Goal: Task Accomplishment & Management: Use online tool/utility

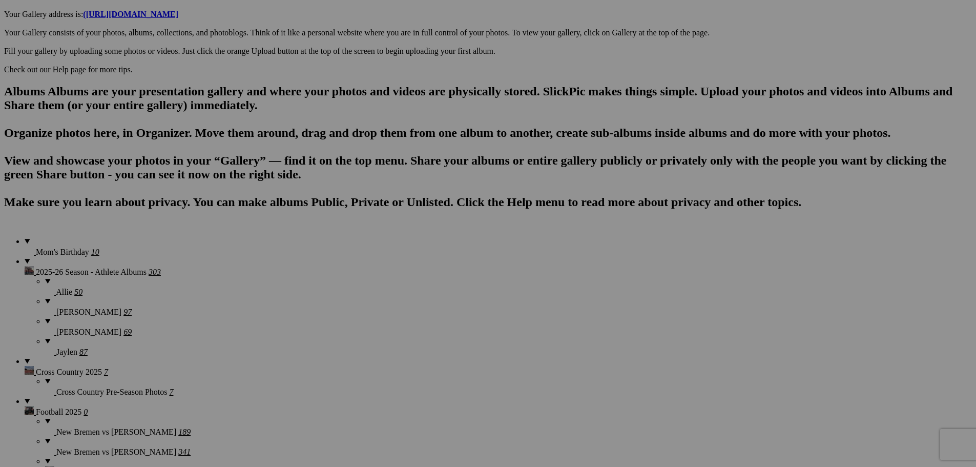
scroll to position [564, 0]
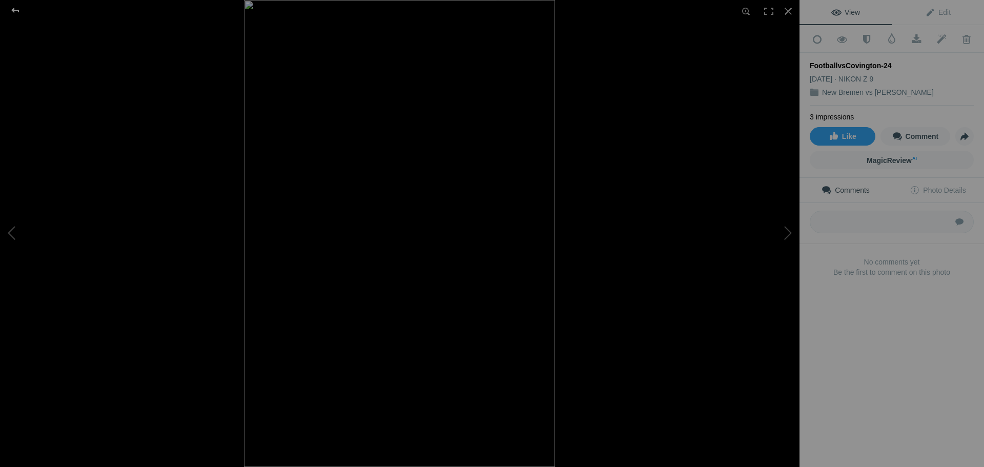
click at [13, 10] on div at bounding box center [15, 10] width 37 height 20
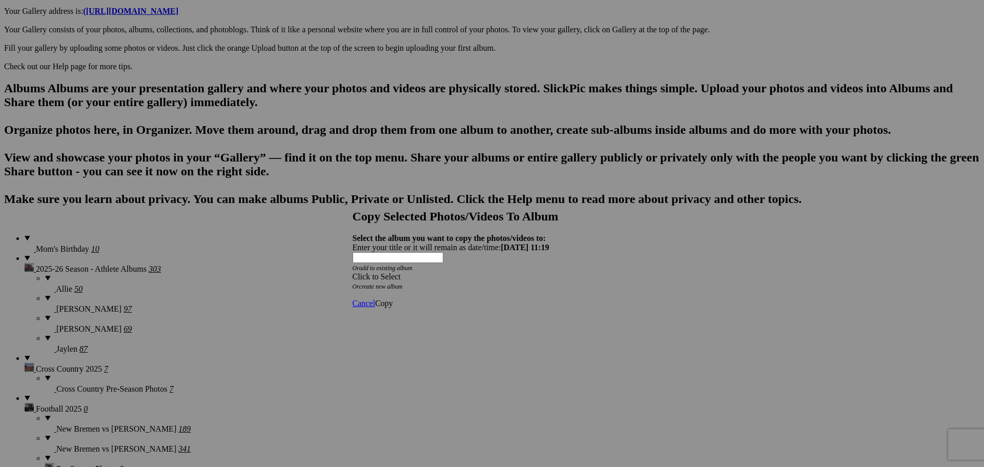
click at [352, 272] on span at bounding box center [352, 276] width 0 height 9
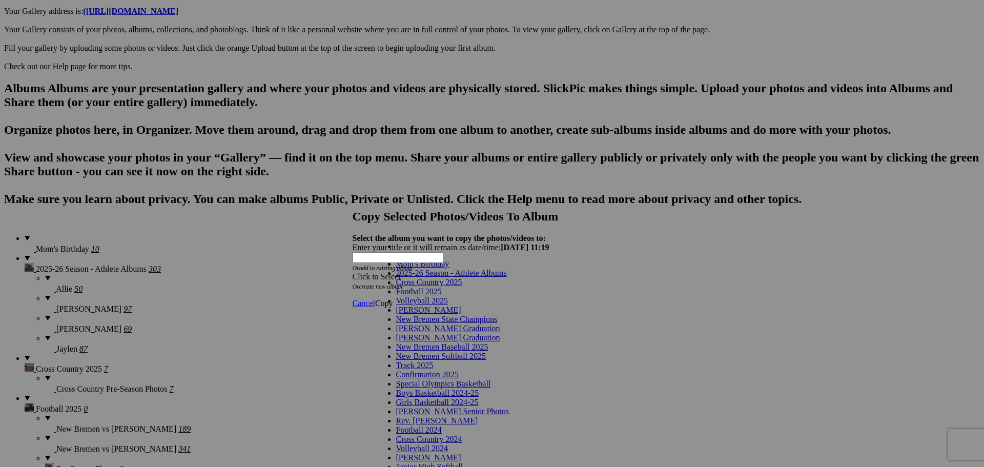
click at [502, 277] on link "2025-26 Season - Athlete Albums" at bounding box center [451, 272] width 111 height 9
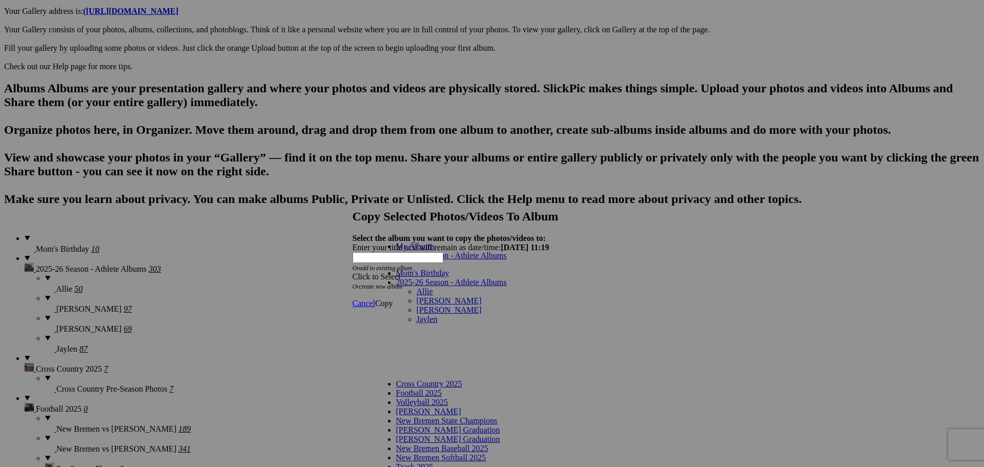
click at [433, 296] on link "[PERSON_NAME]" at bounding box center [448, 300] width 65 height 9
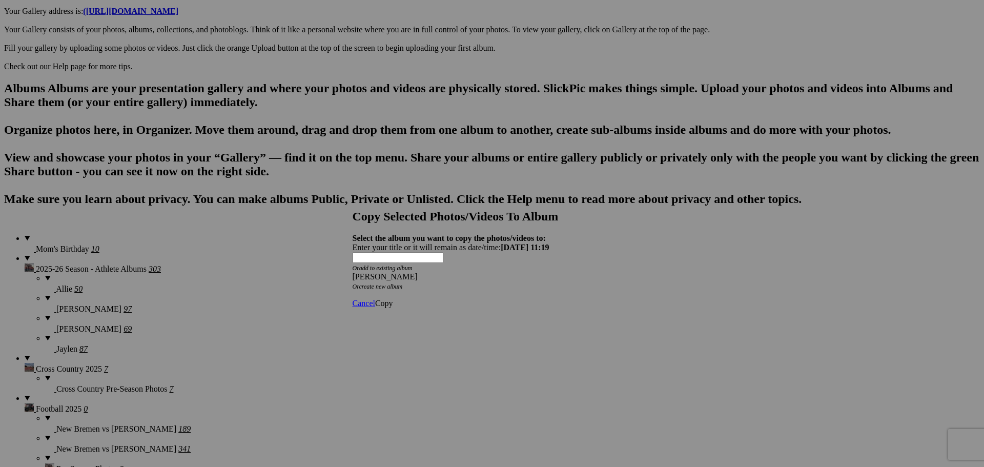
click at [393, 299] on span "Copy" at bounding box center [384, 303] width 18 height 9
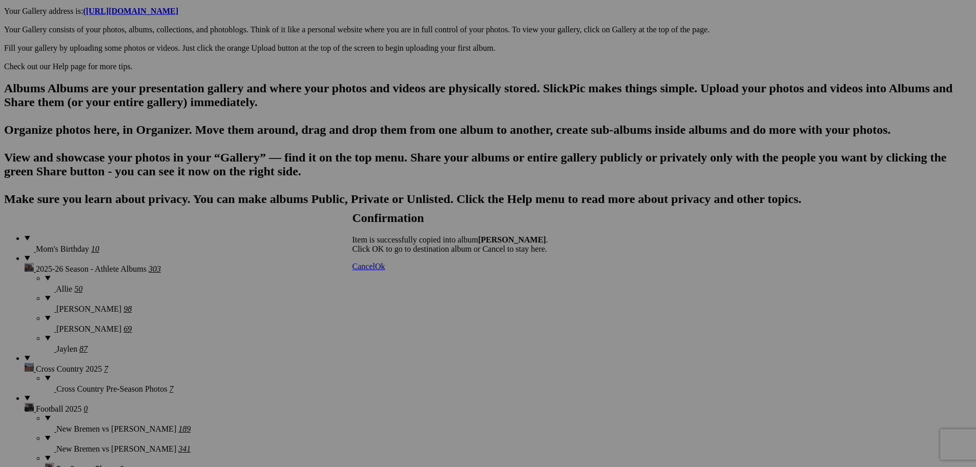
click at [385, 270] on span "Ok" at bounding box center [380, 266] width 10 height 9
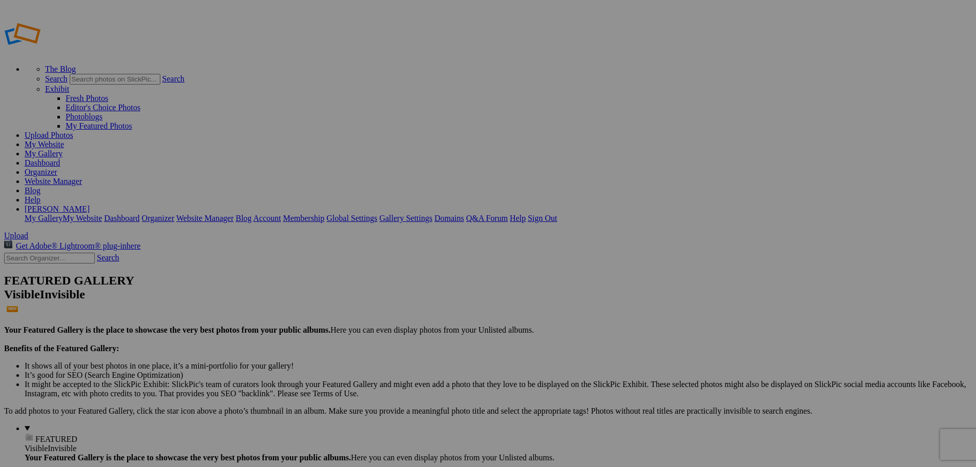
type input "[PERSON_NAME]"
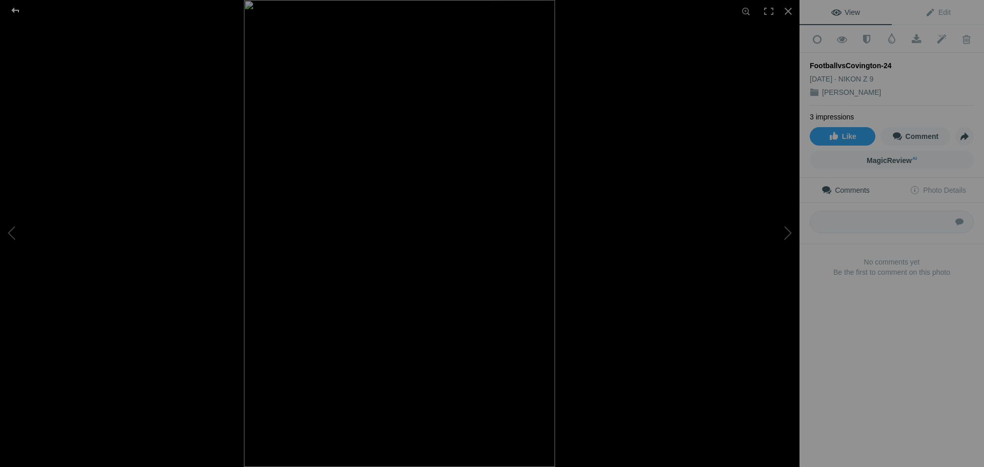
click at [15, 12] on div at bounding box center [15, 10] width 37 height 20
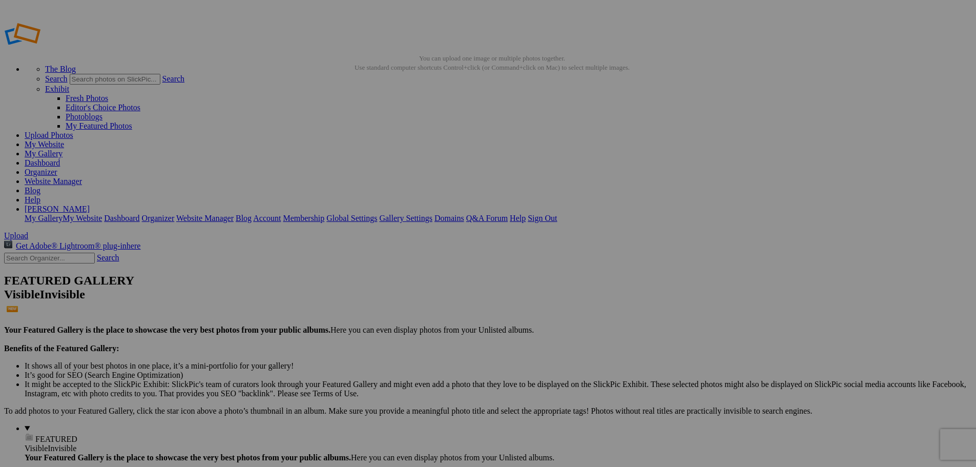
click at [82, 177] on link "Website Manager" at bounding box center [53, 181] width 57 height 9
